Goal: Find specific page/section: Find specific page/section

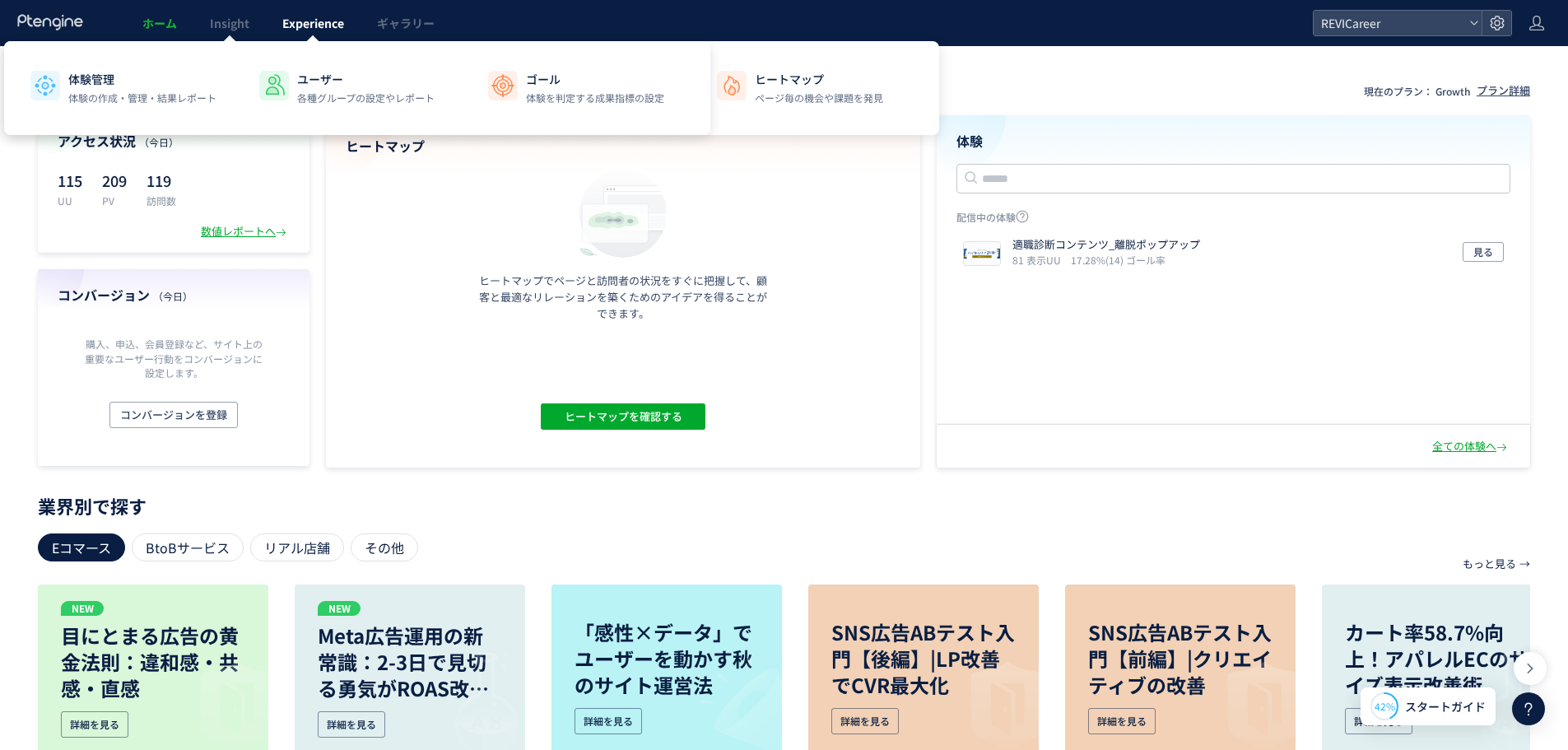
click at [323, 17] on span "Experience" at bounding box center [313, 23] width 62 height 16
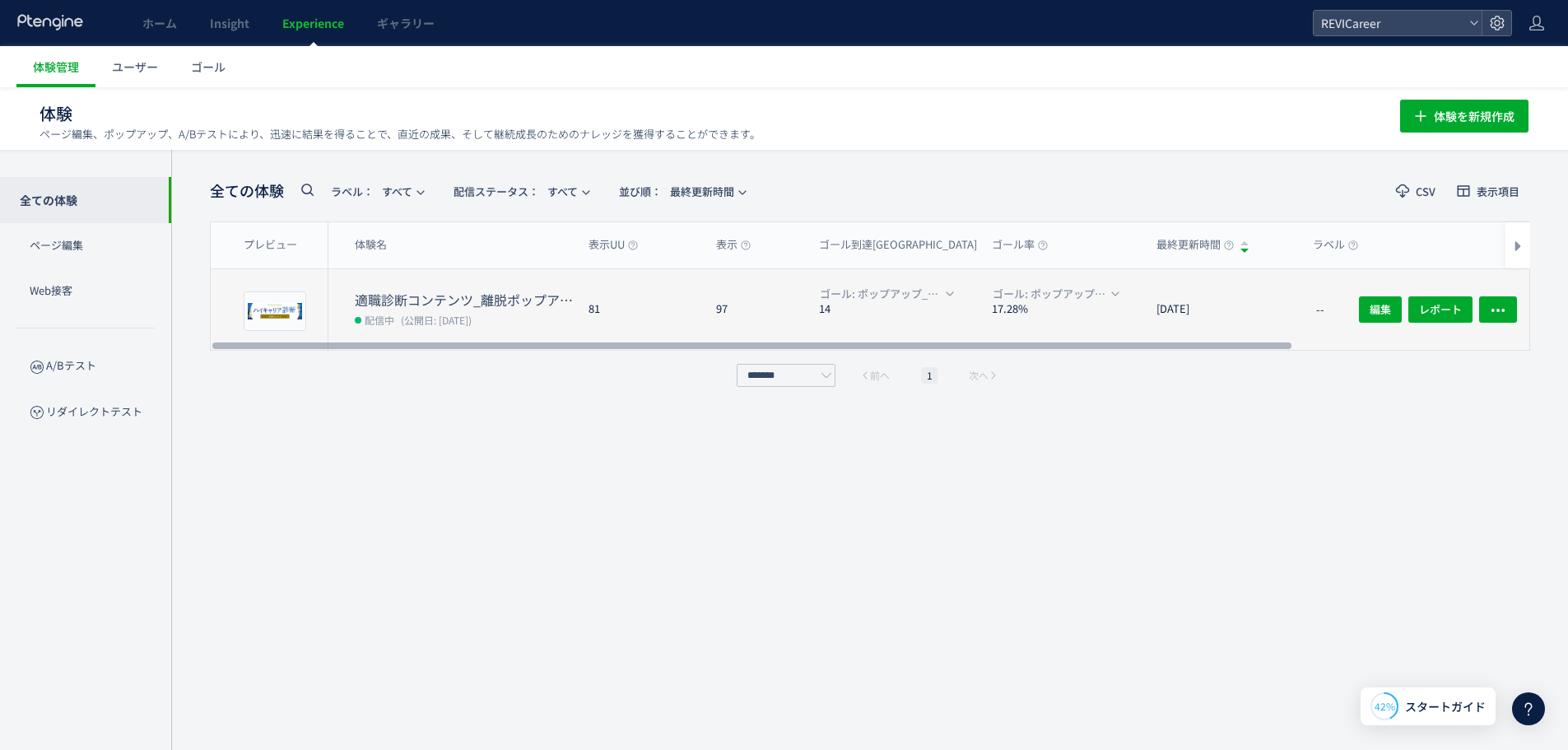
click at [481, 302] on dt "適職診断コンテンツ_離脱ポップアップ" at bounding box center [465, 301] width 220 height 19
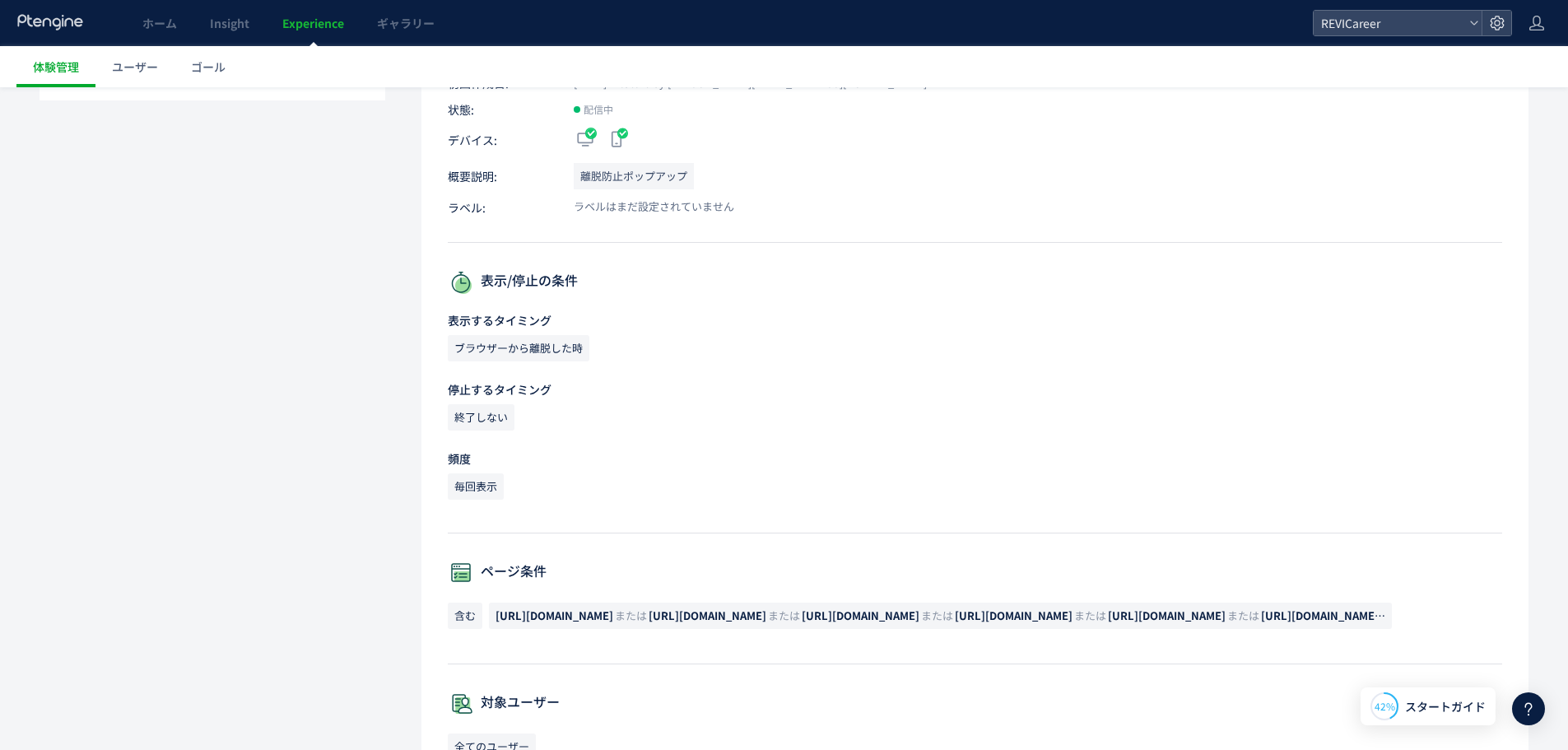
scroll to position [46, 0]
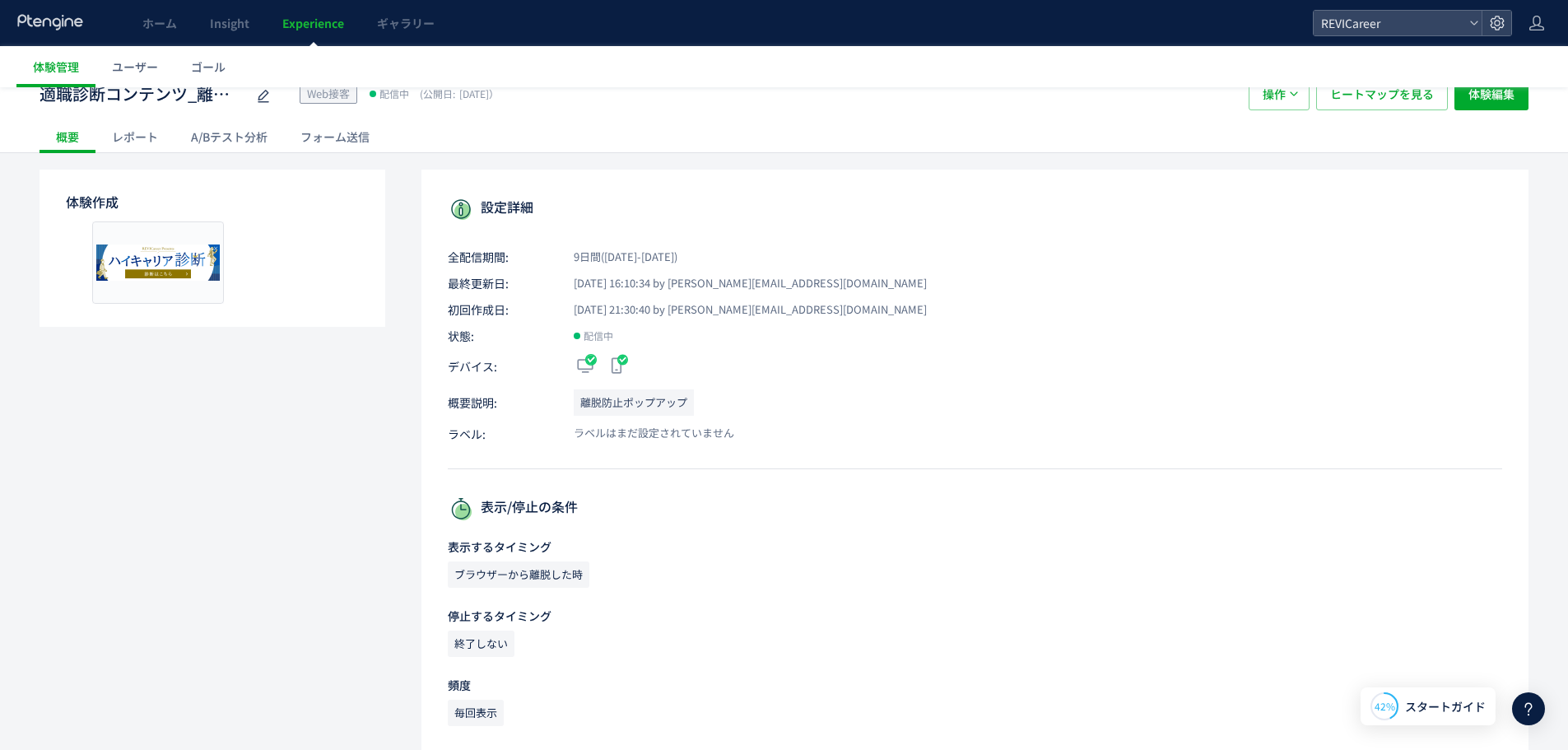
click at [68, 30] on icon at bounding box center [51, 22] width 69 height 16
